Goal: Use online tool/utility: Utilize a website feature to perform a specific function

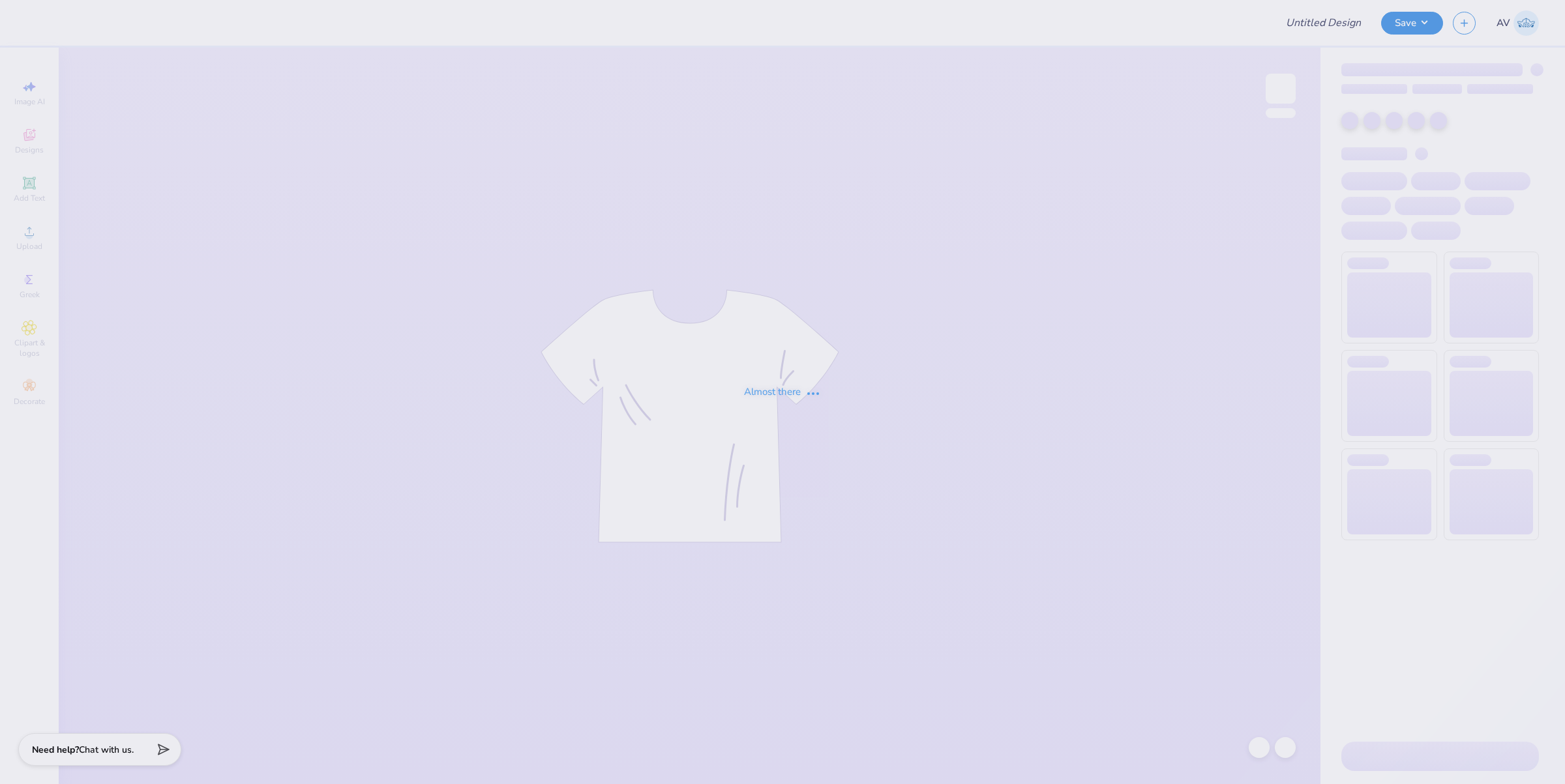
type input "ash"
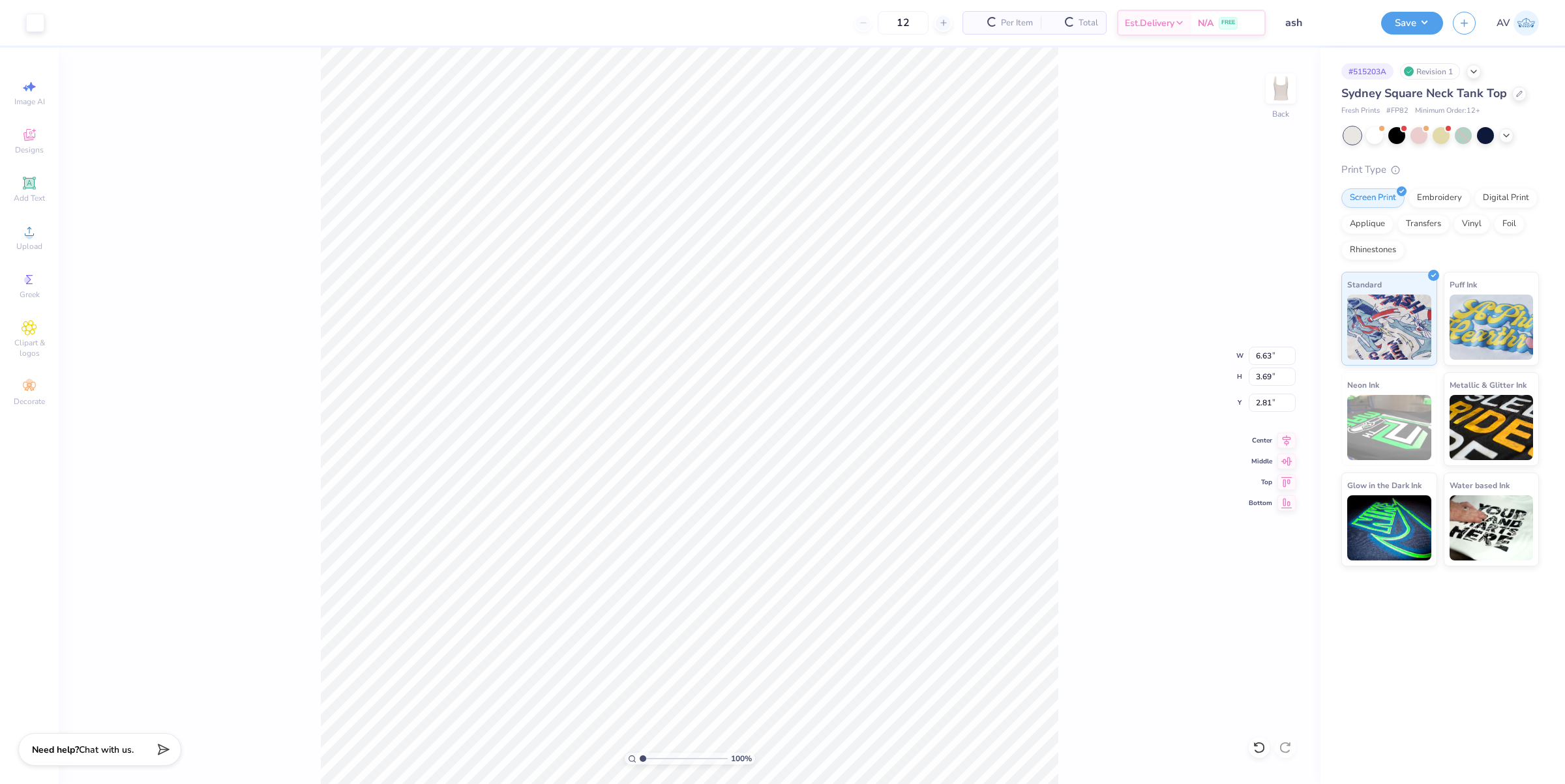
type input "6.63"
type input "3.69"
type input "2.81"
type input "3.16"
type input "0.90"
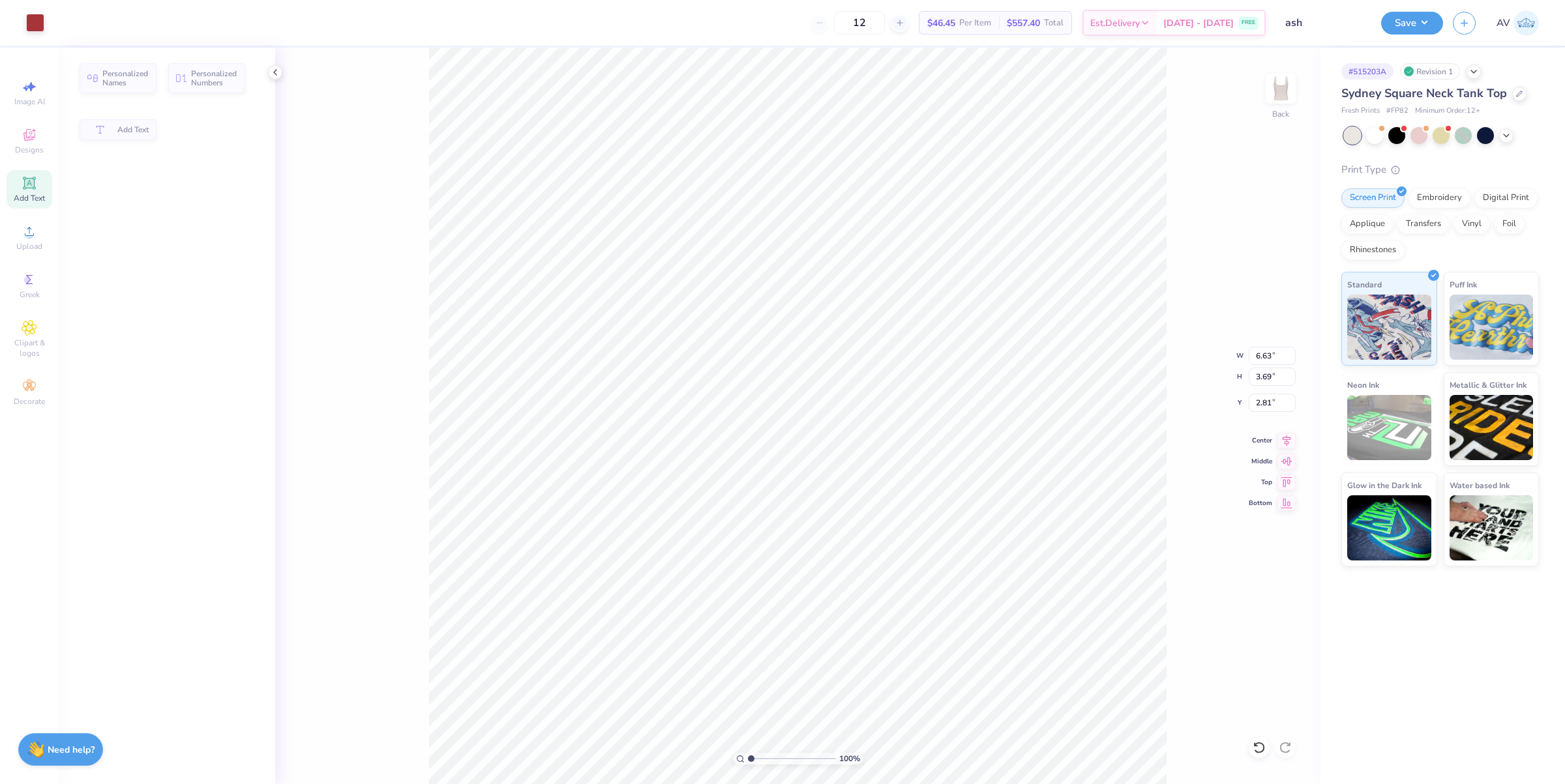
type input "4.78"
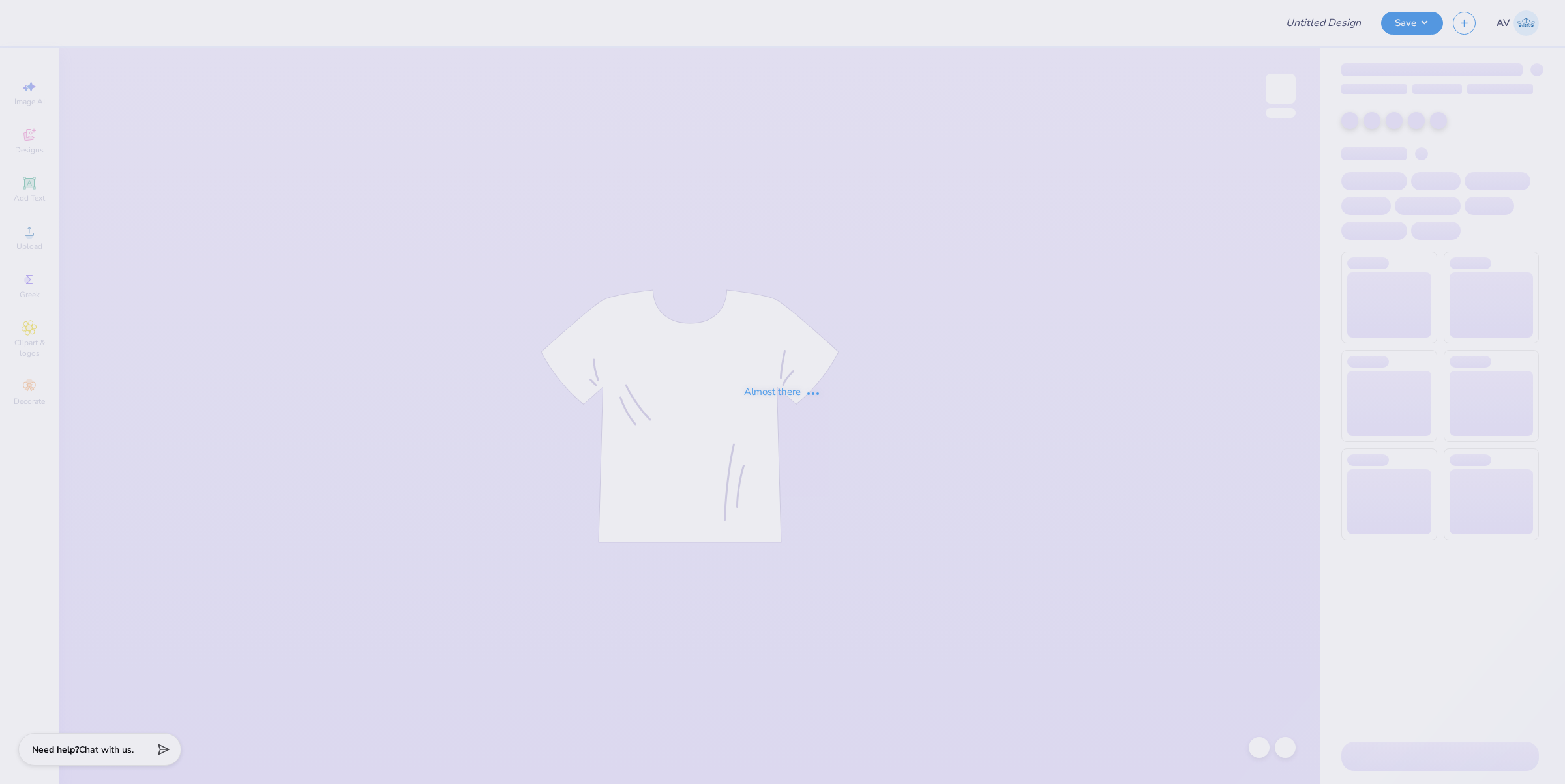
type input "Futures In retail fall merch"
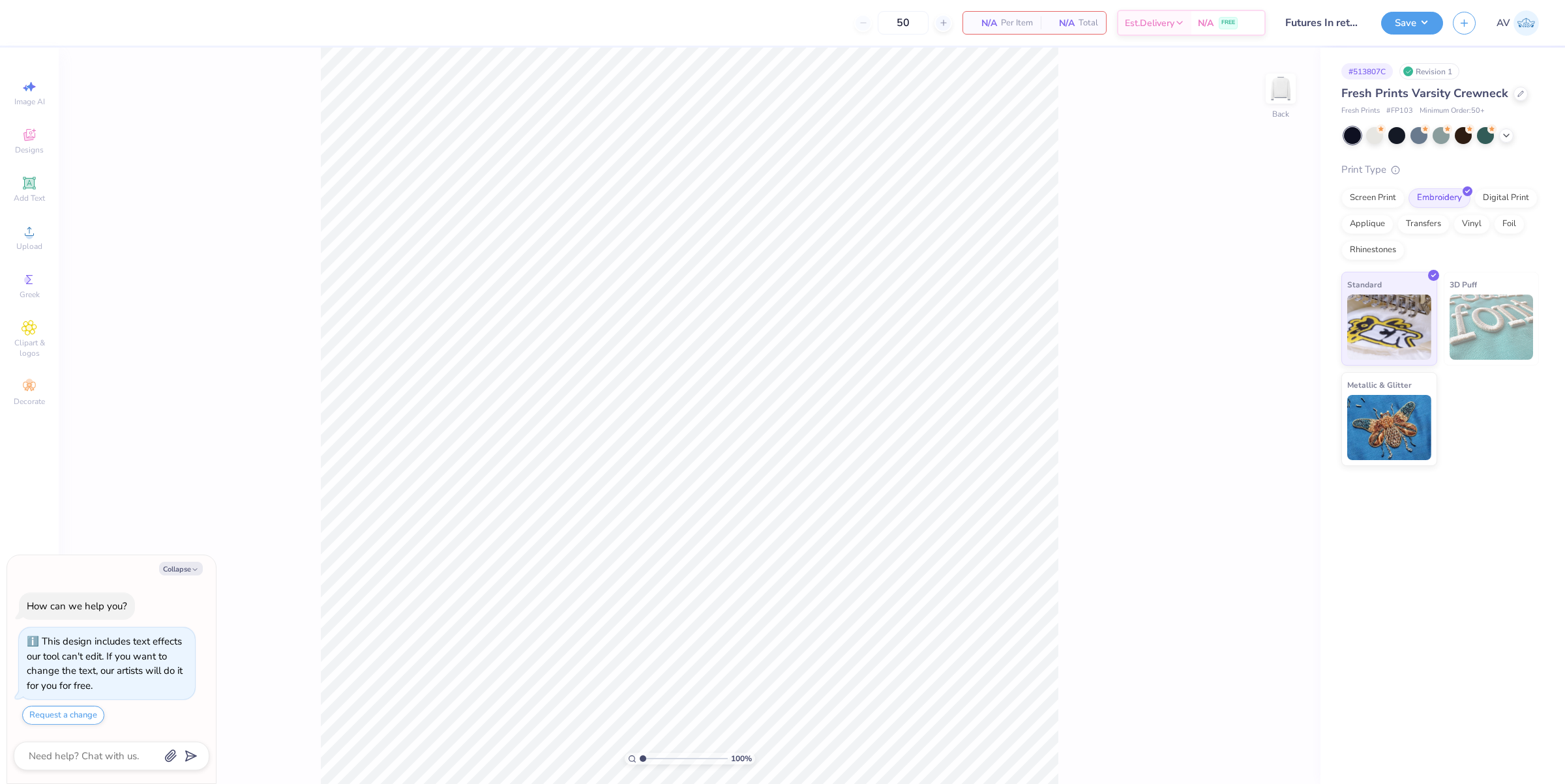
type textarea "x"
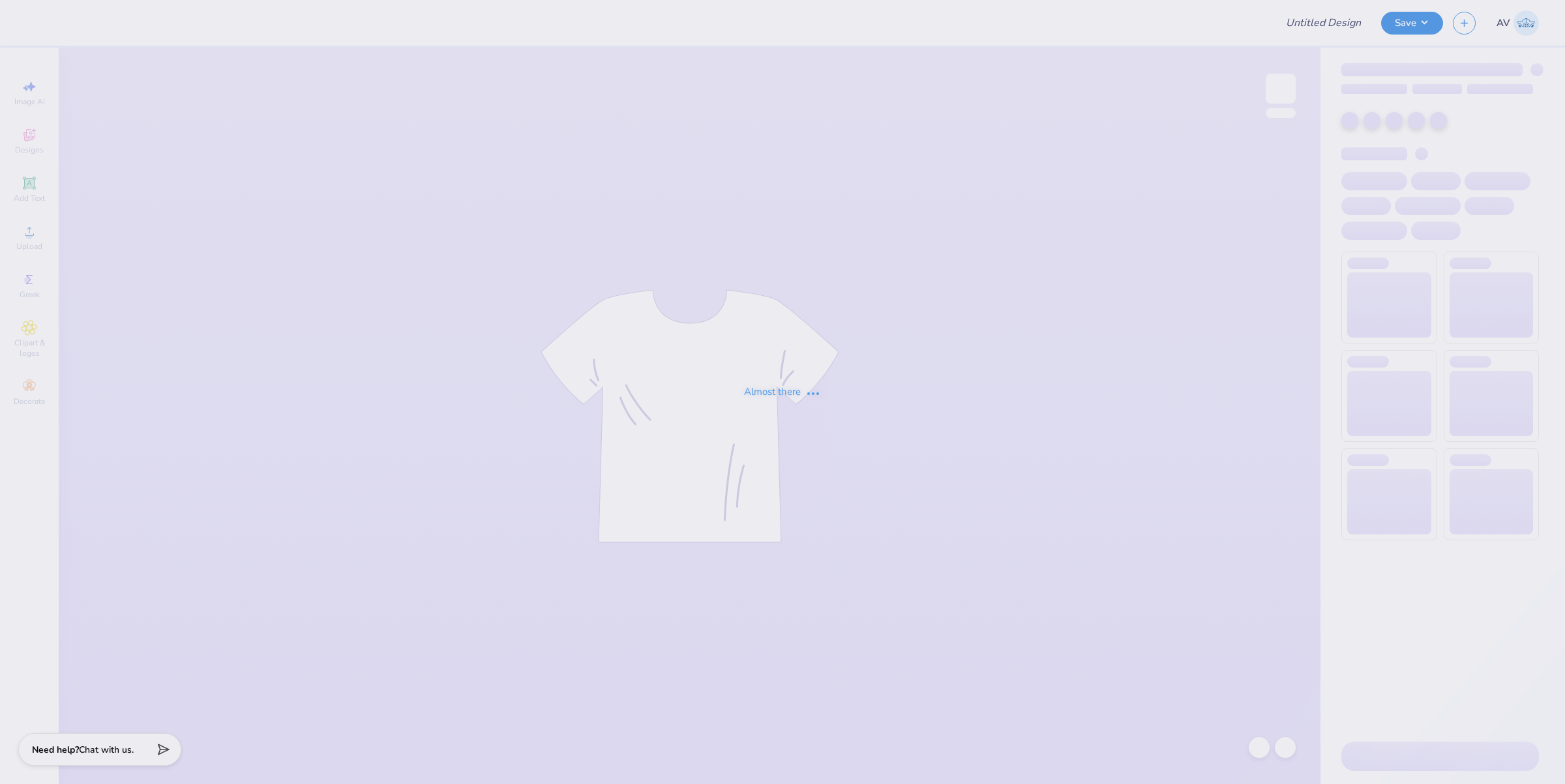
type input "Futures In retail fall merch"
type input "ZBT"
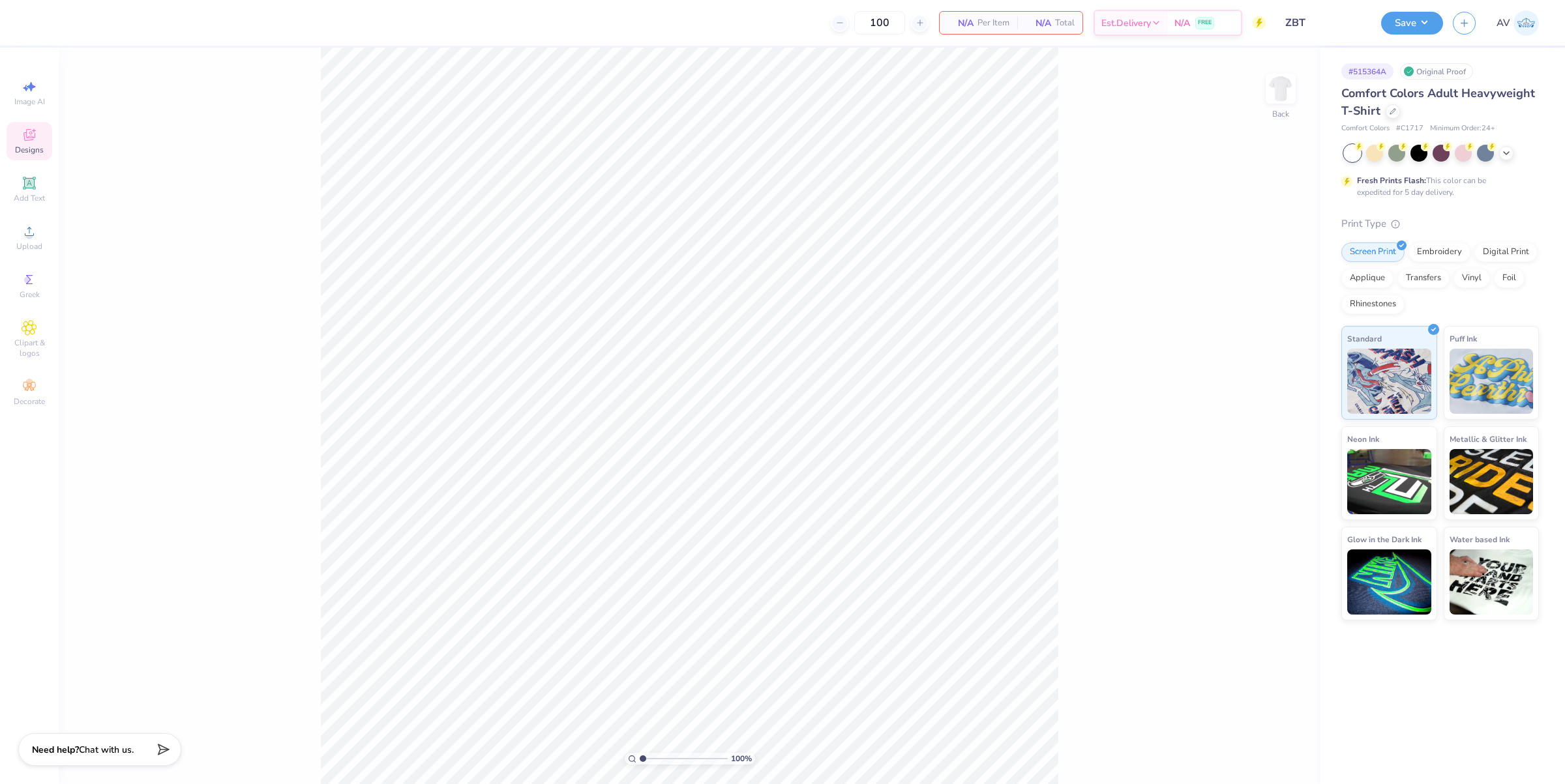
click at [43, 138] on div "Designs" at bounding box center [28, 141] width 45 height 38
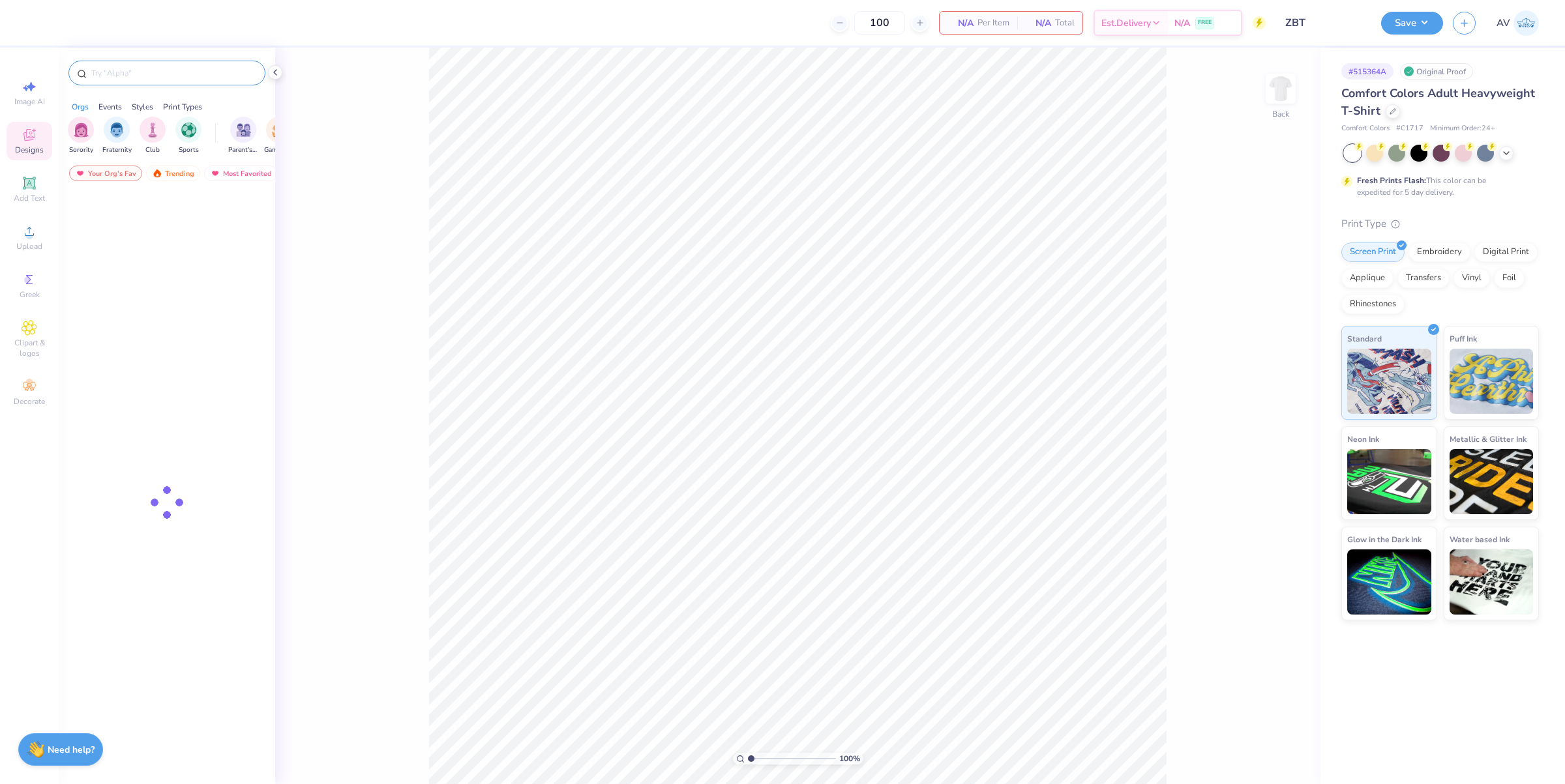
click at [158, 70] on input "text" at bounding box center [173, 72] width 167 height 13
paste input "Pike Athletic"
type input "Pike Athletic"
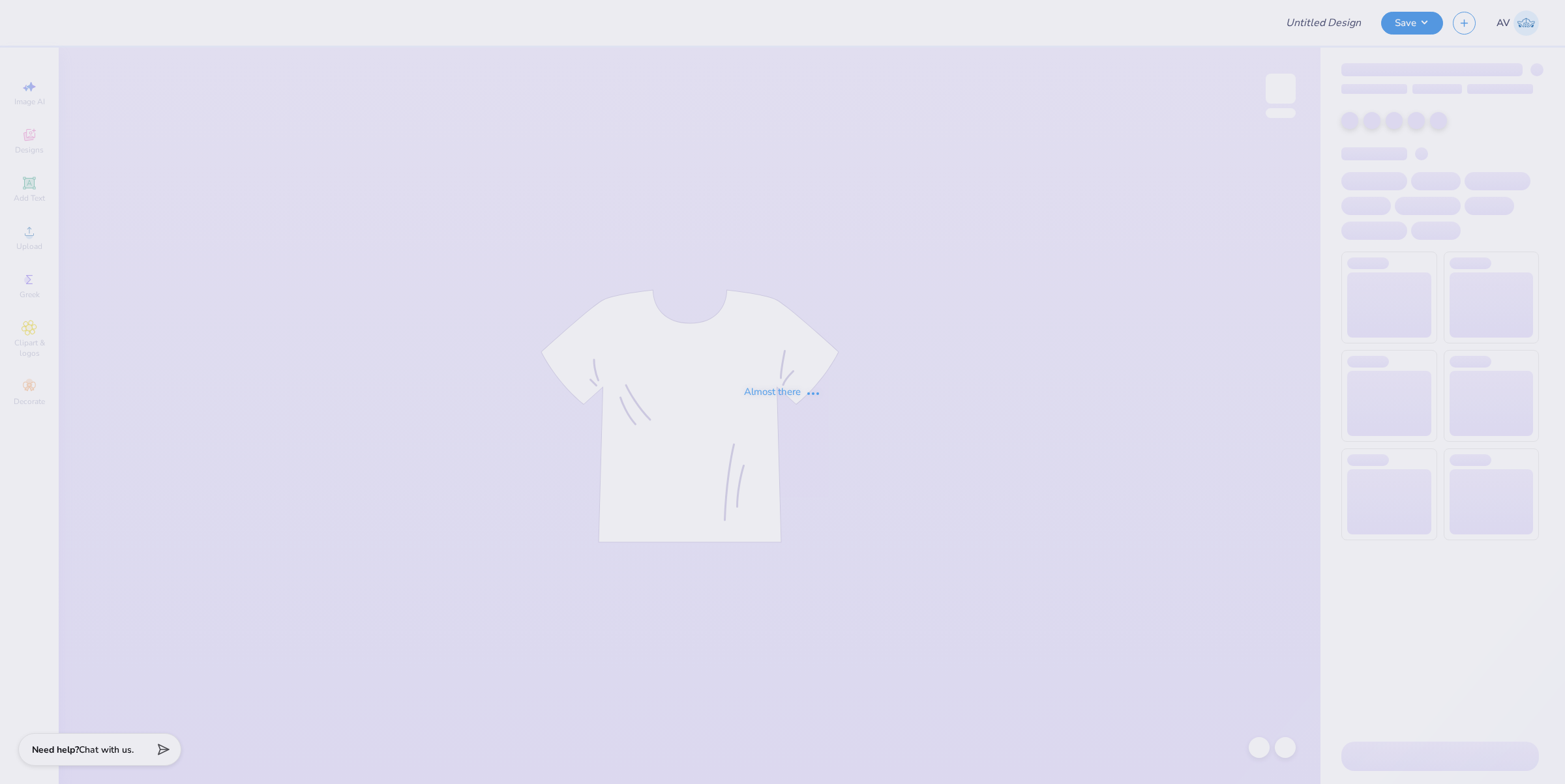
type input "BLSA Shirts"
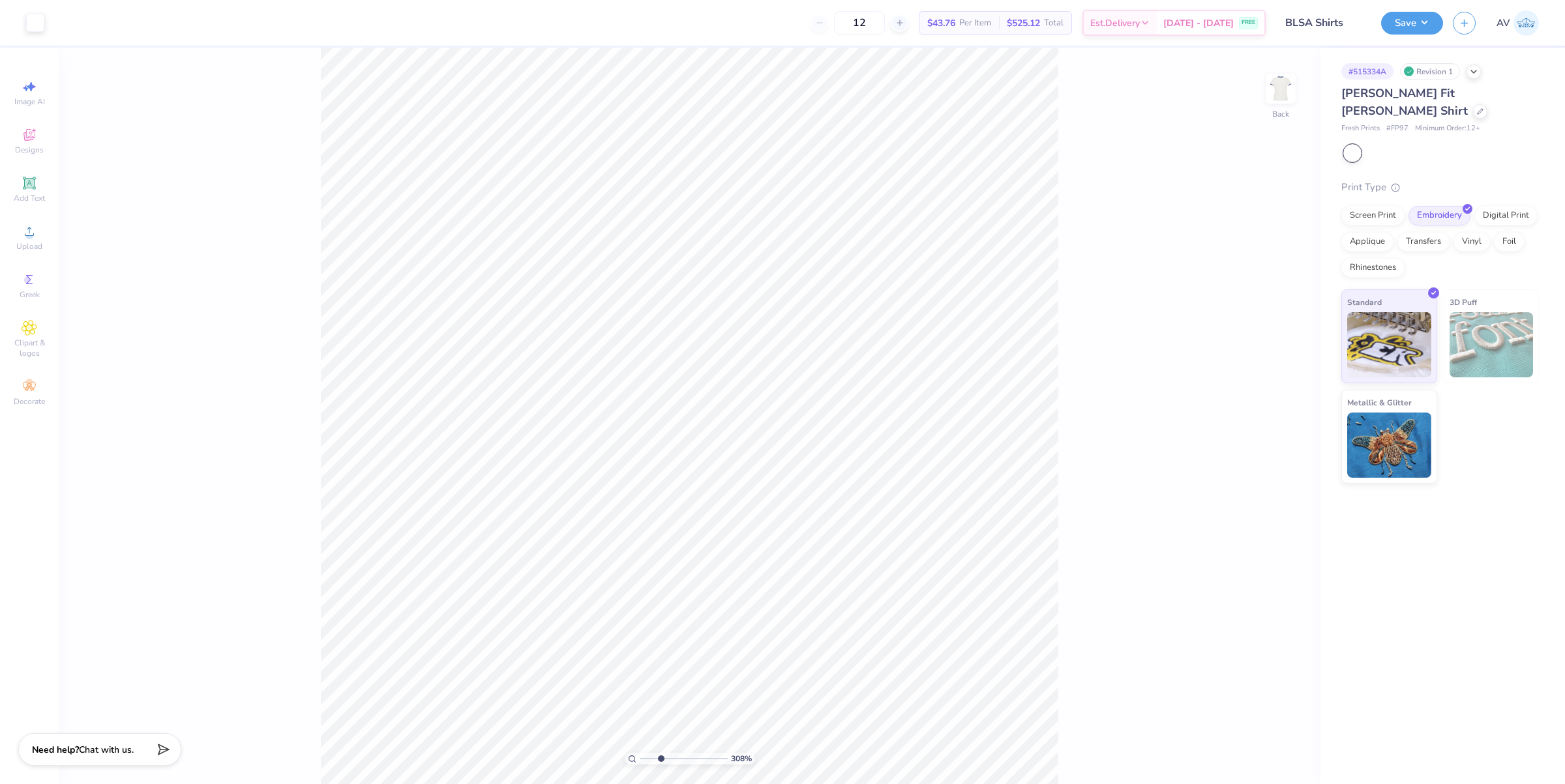
click at [1351, 145] on div at bounding box center [1353, 153] width 17 height 17
type input "3.08195106319473"
